Goal: Browse casually: Explore the website without a specific task or goal

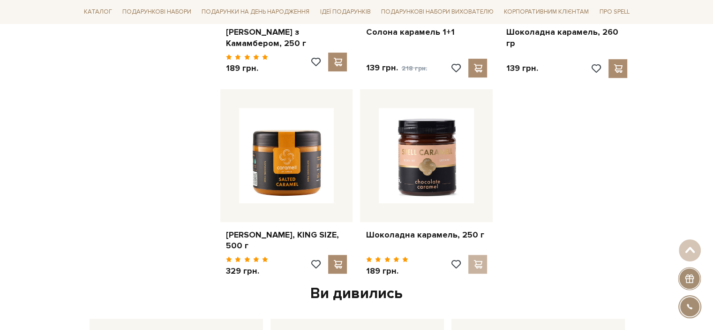
scroll to position [469, 0]
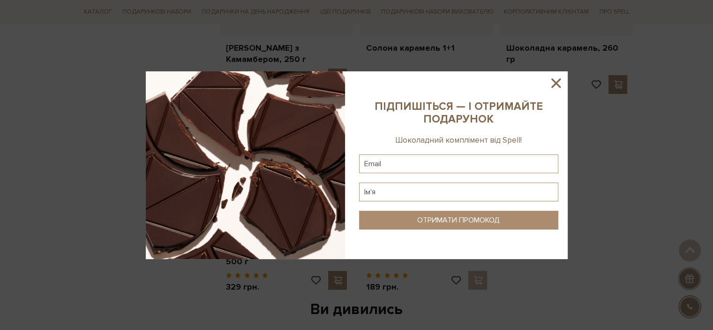
click at [558, 79] on icon at bounding box center [556, 83] width 16 height 16
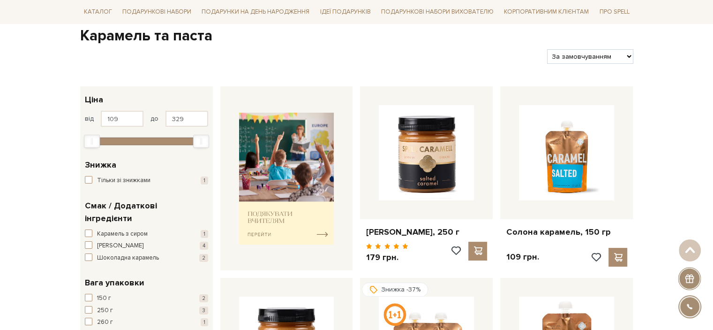
scroll to position [94, 0]
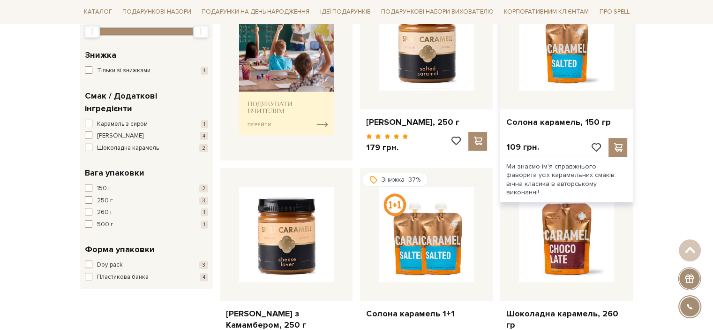
scroll to position [187, 0]
